Goal: Information Seeking & Learning: Learn about a topic

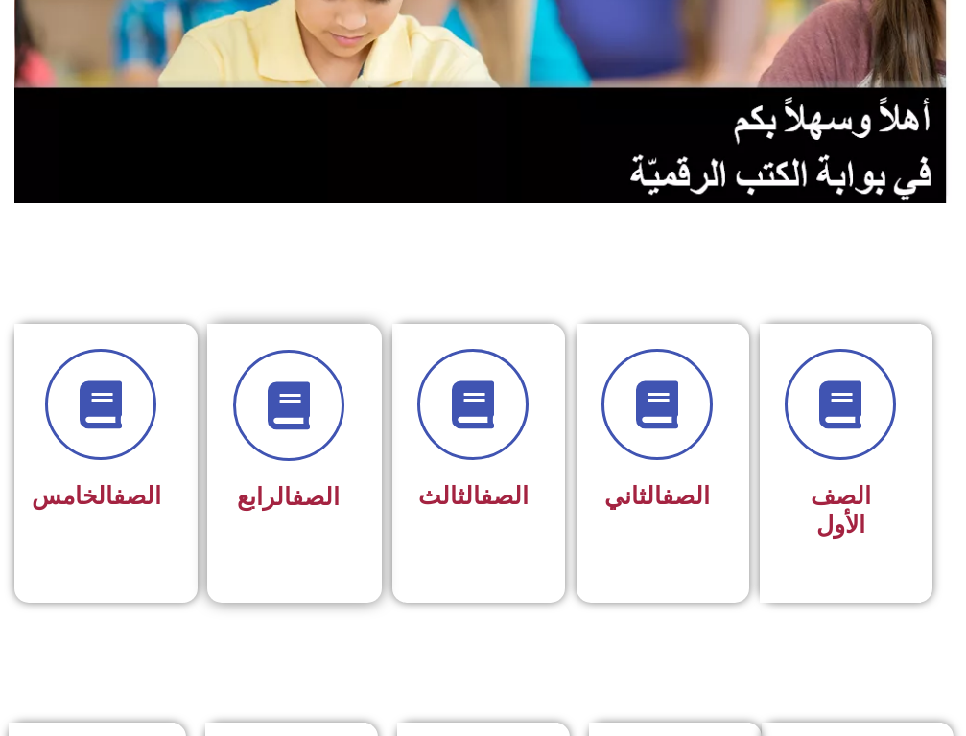
scroll to position [288, 0]
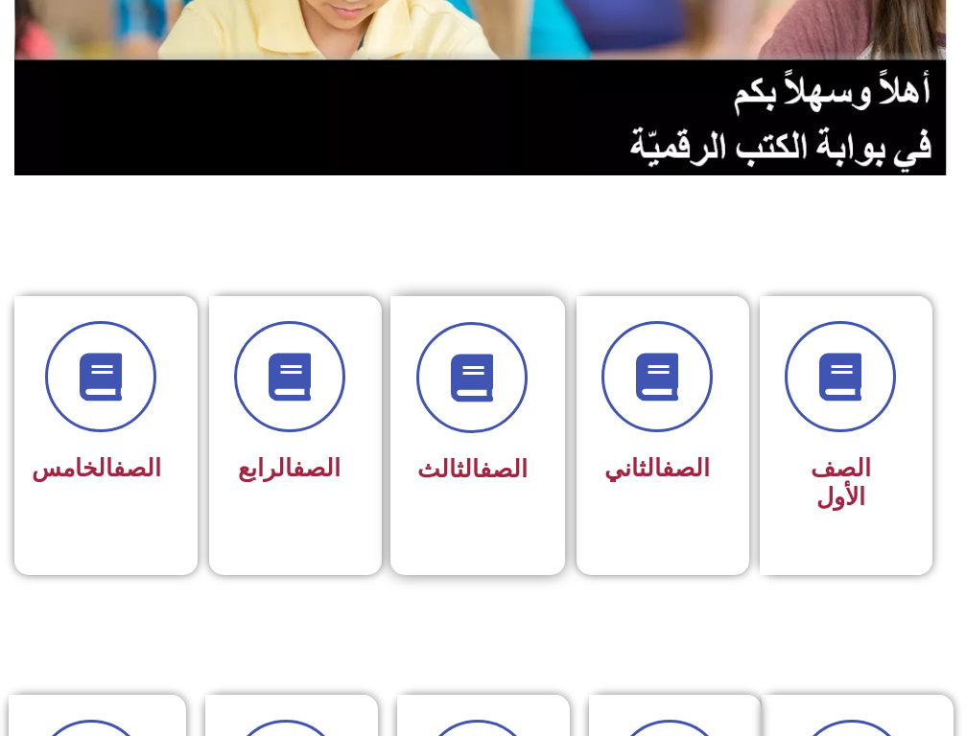
click at [480, 455] on link "الصف" at bounding box center [503, 469] width 48 height 28
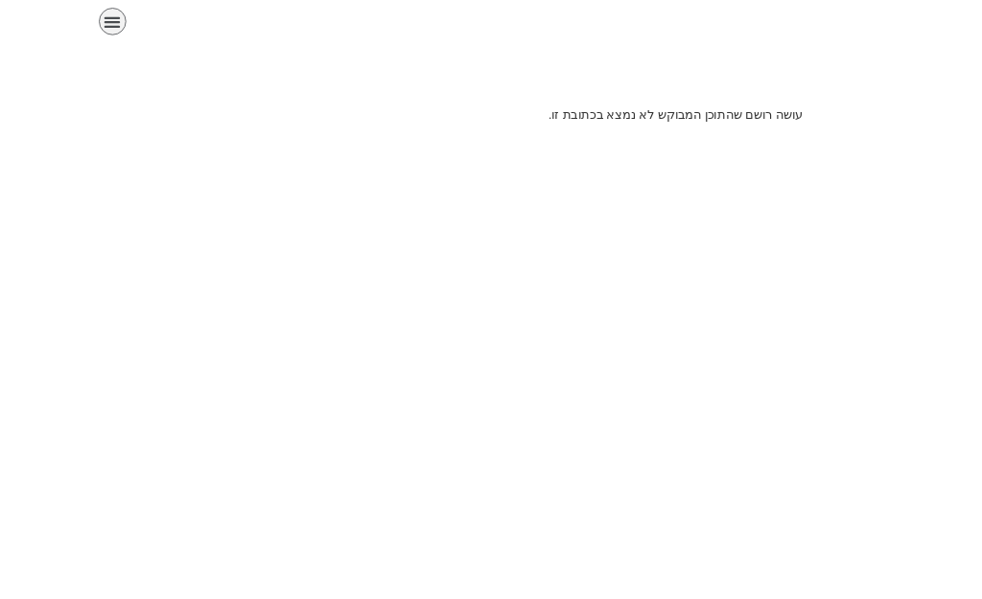
scroll to position [0, 59]
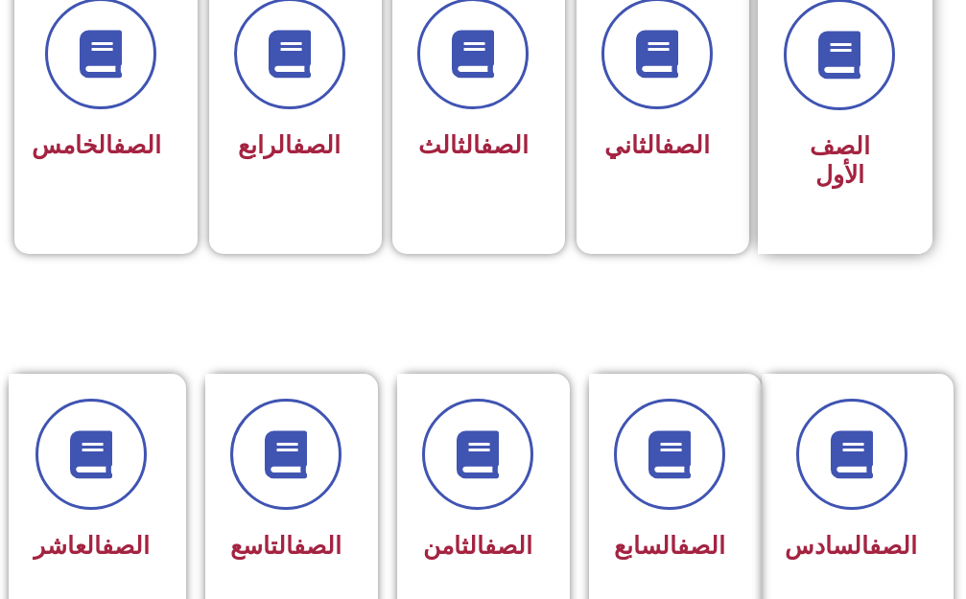
scroll to position [0, 59]
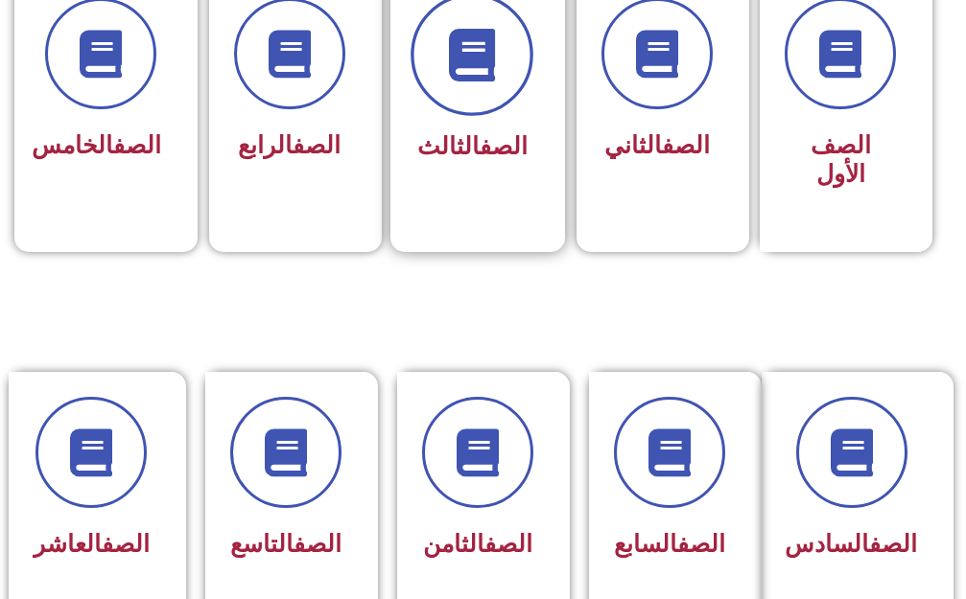
click at [450, 83] on span at bounding box center [471, 54] width 123 height 123
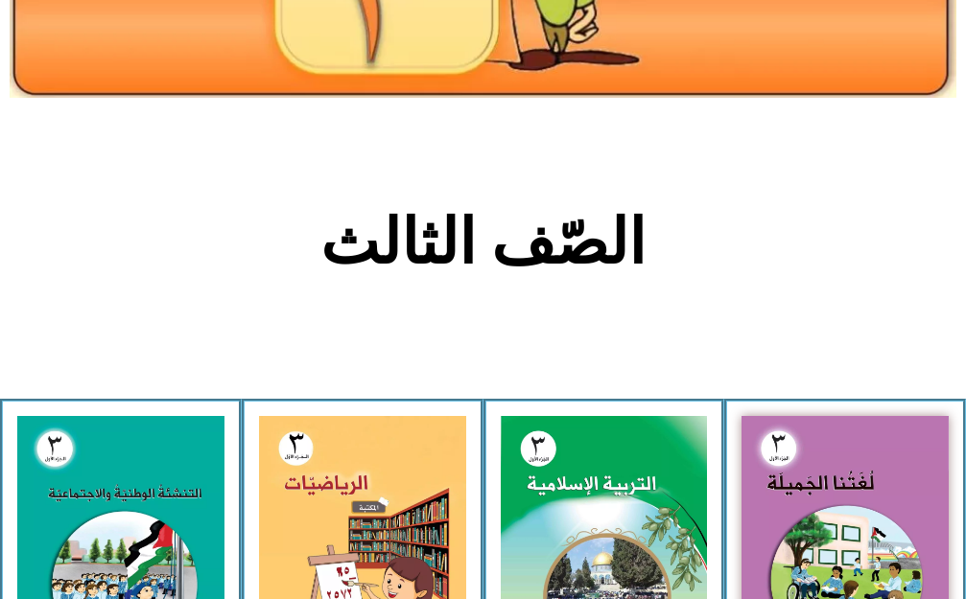
scroll to position [288, 0]
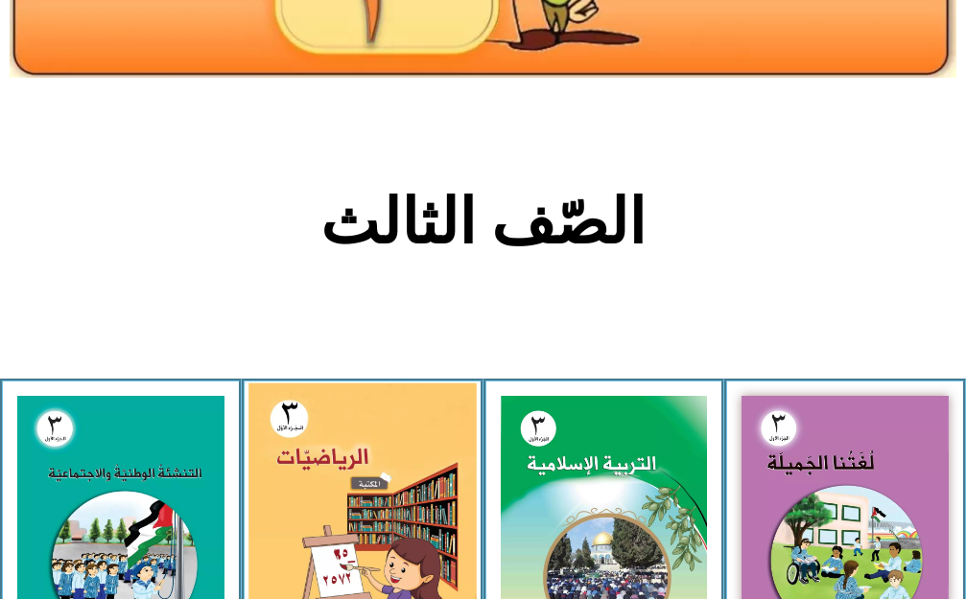
click at [447, 446] on img at bounding box center [361, 523] width 227 height 281
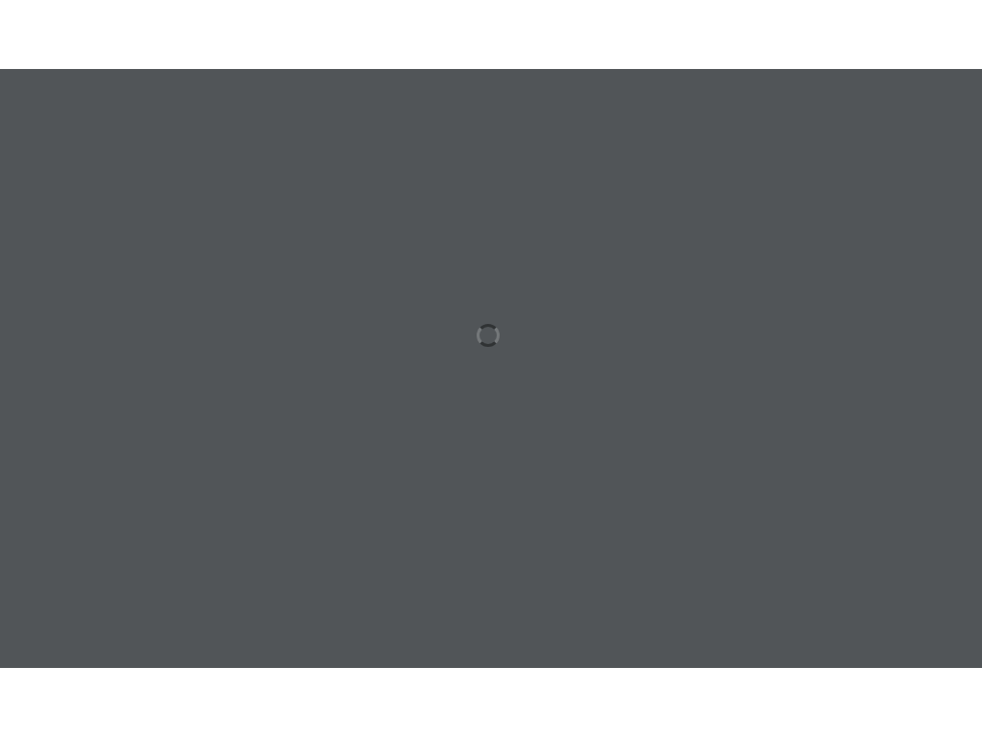
scroll to position [0, 59]
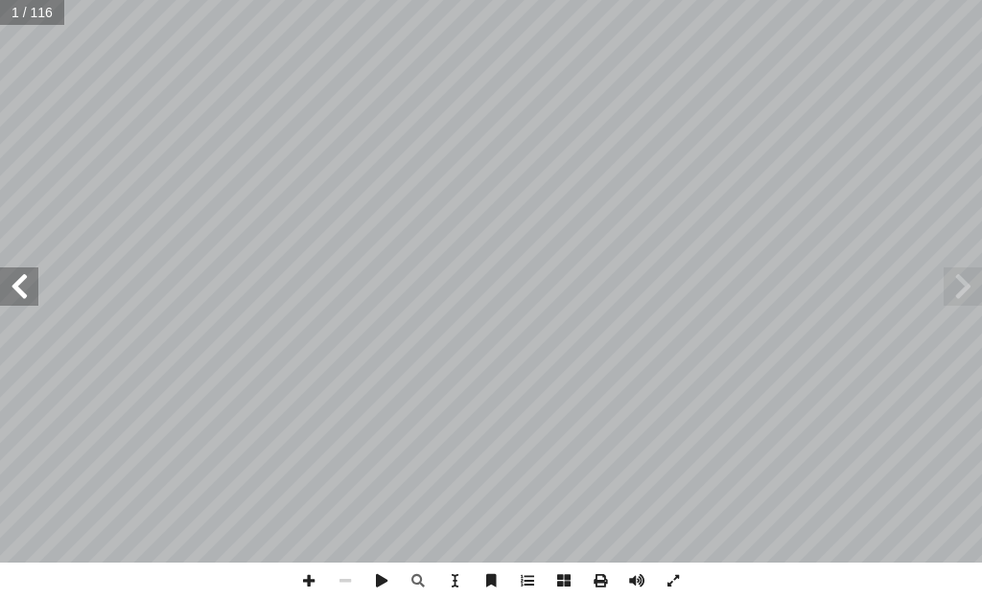
click at [17, 290] on span at bounding box center [19, 287] width 38 height 38
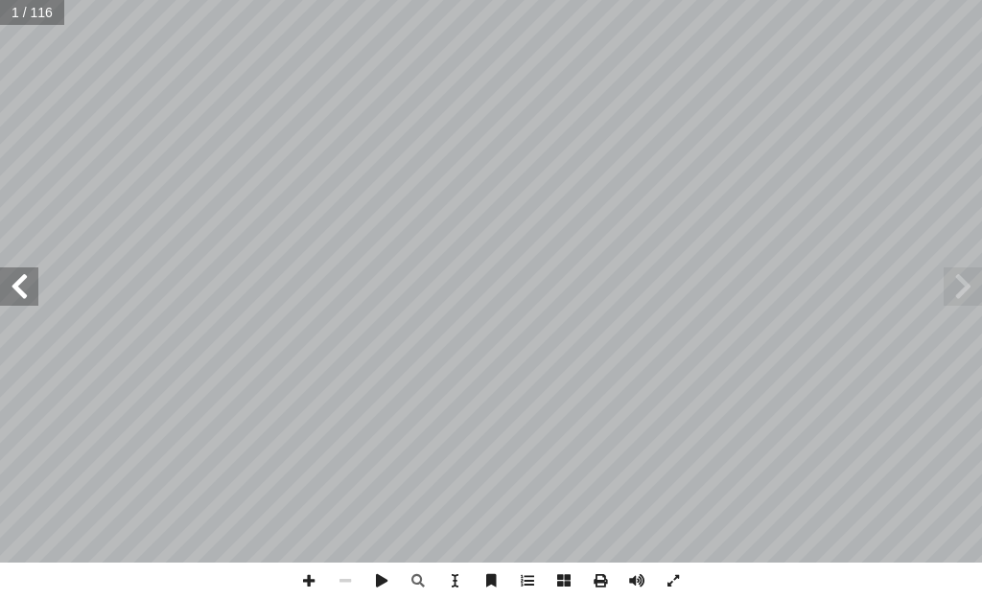
click at [17, 290] on span at bounding box center [19, 287] width 38 height 38
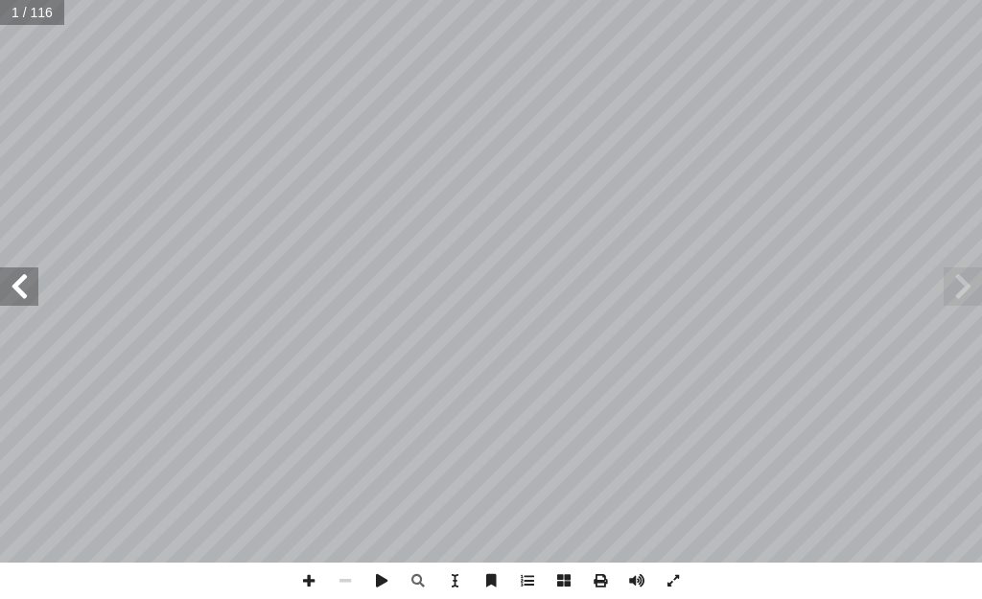
click at [17, 290] on span at bounding box center [19, 287] width 38 height 38
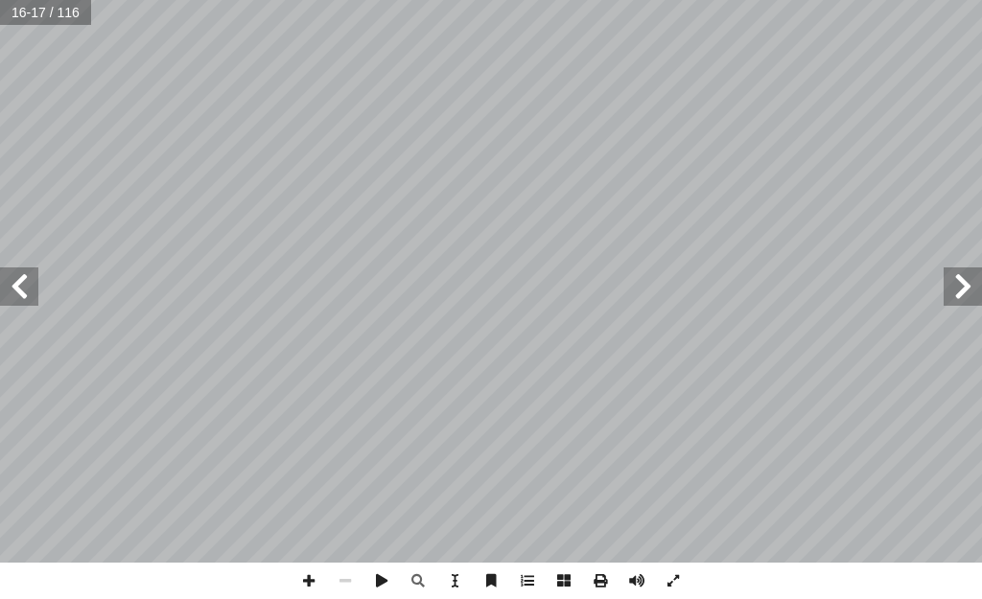
click at [17, 290] on span at bounding box center [19, 287] width 38 height 38
drag, startPoint x: 684, startPoint y: 579, endPoint x: 686, endPoint y: 677, distance: 97.8
click at [686, 578] on span at bounding box center [673, 581] width 36 height 36
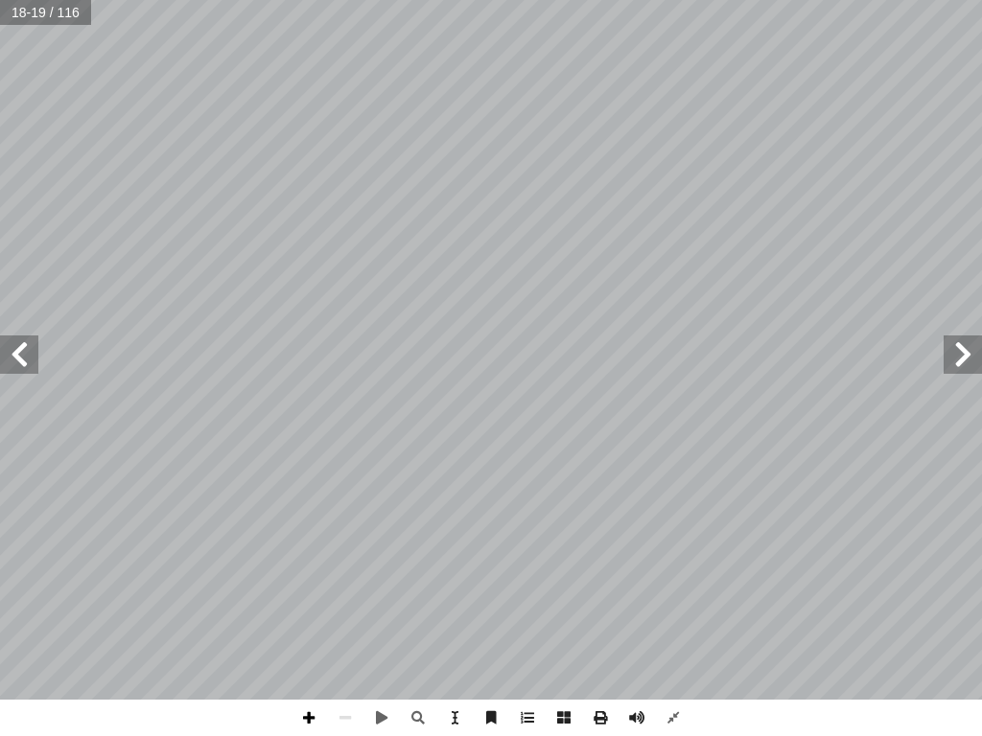
click at [305, 598] on span at bounding box center [309, 718] width 36 height 36
click at [13, 359] on span at bounding box center [19, 355] width 38 height 38
